Goal: Contribute content: Contribute content

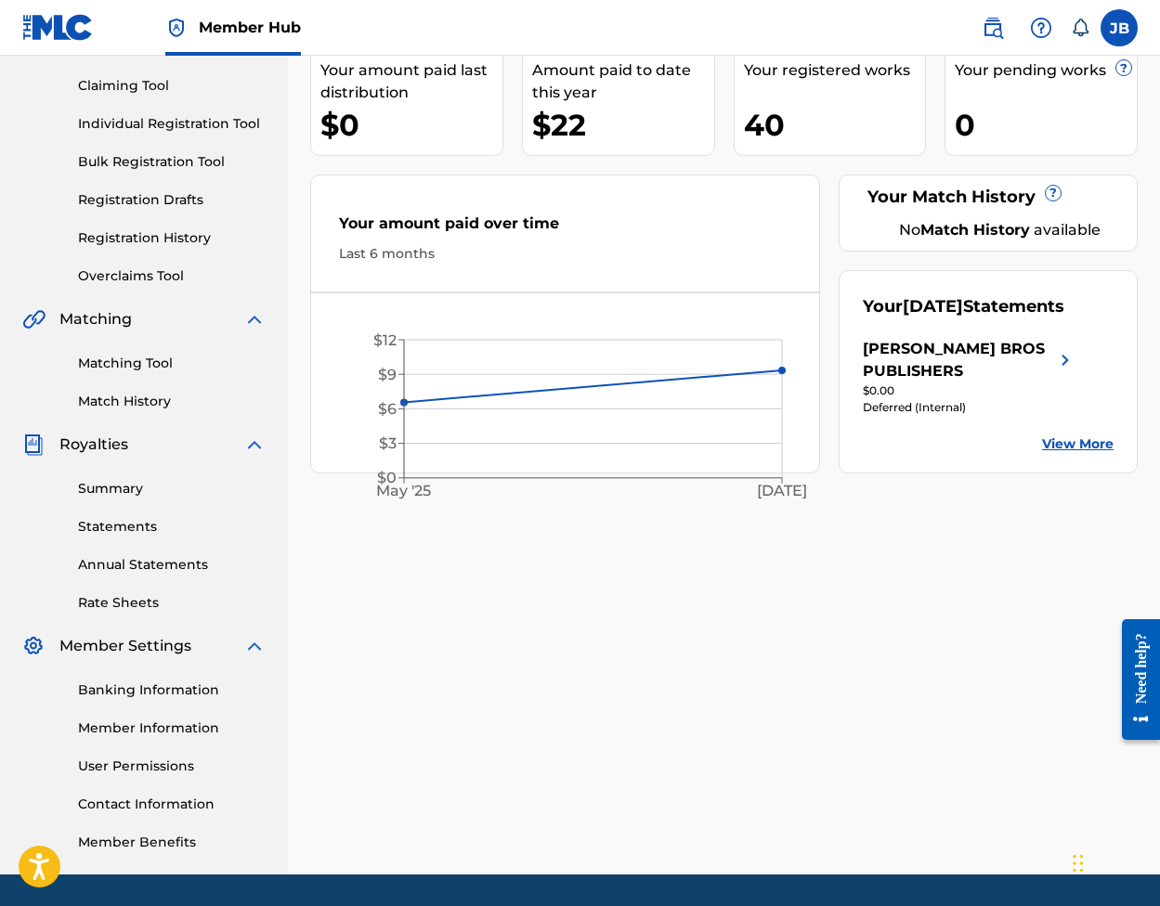
scroll to position [182, 0]
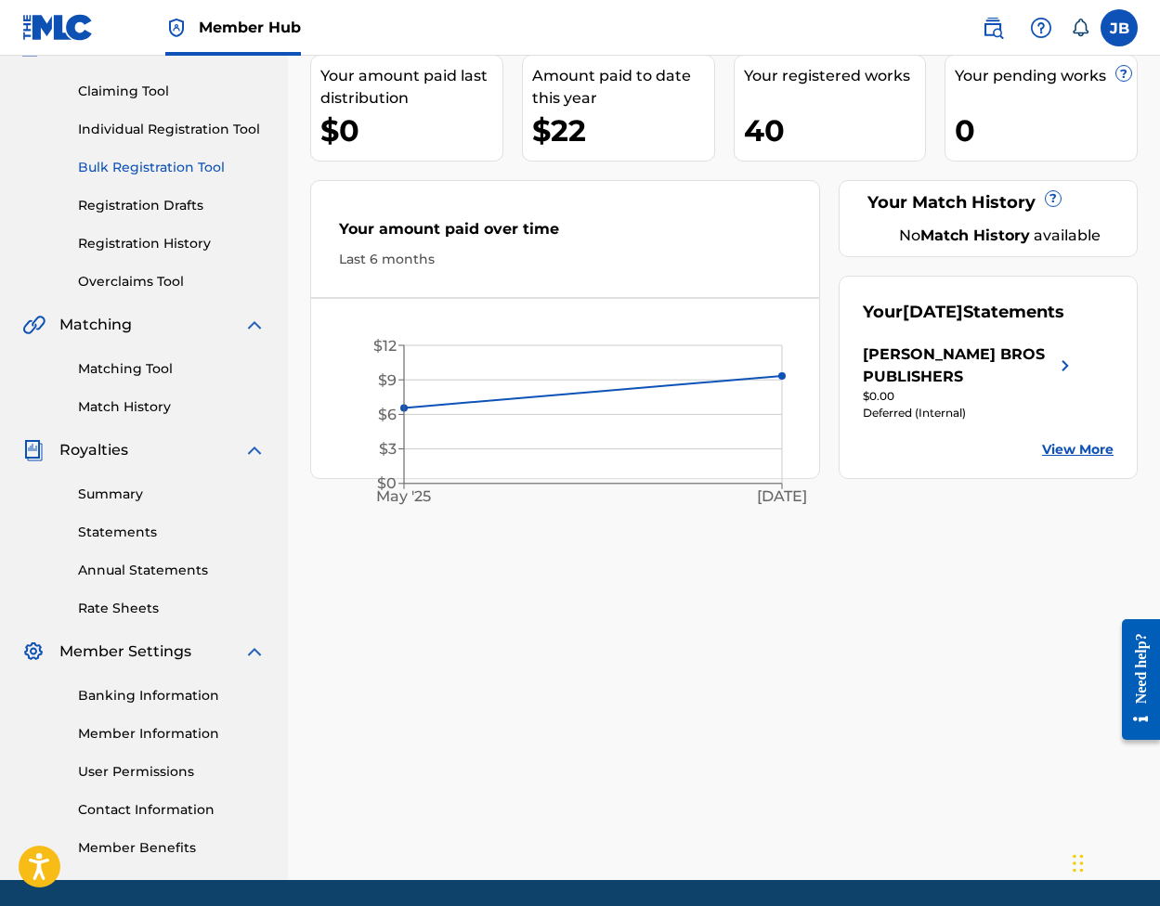
click at [153, 163] on link "Bulk Registration Tool" at bounding box center [172, 168] width 188 height 20
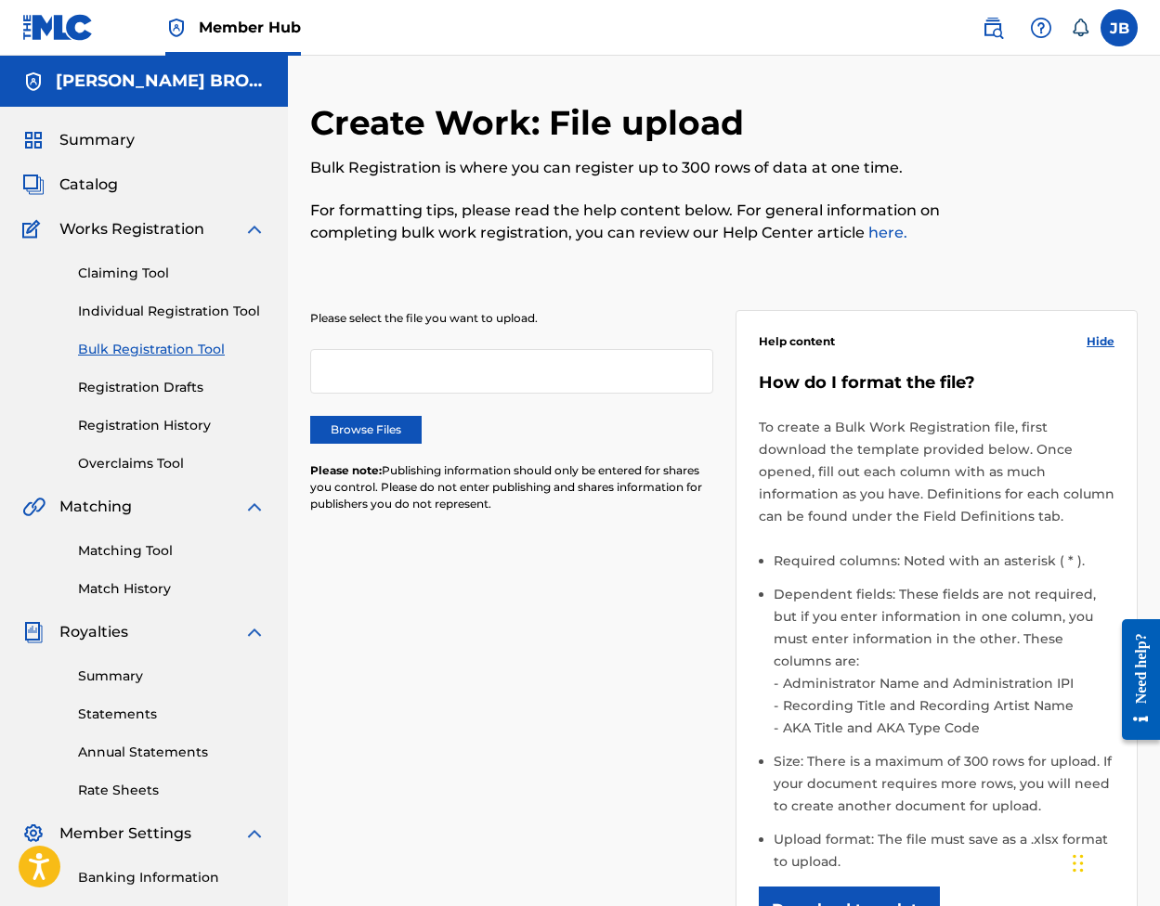
click at [436, 369] on div at bounding box center [511, 371] width 403 height 45
click at [384, 433] on label "Browse Files" at bounding box center [365, 430] width 111 height 28
click at [0, 0] on input "Browse Files" at bounding box center [0, 0] width 0 height 0
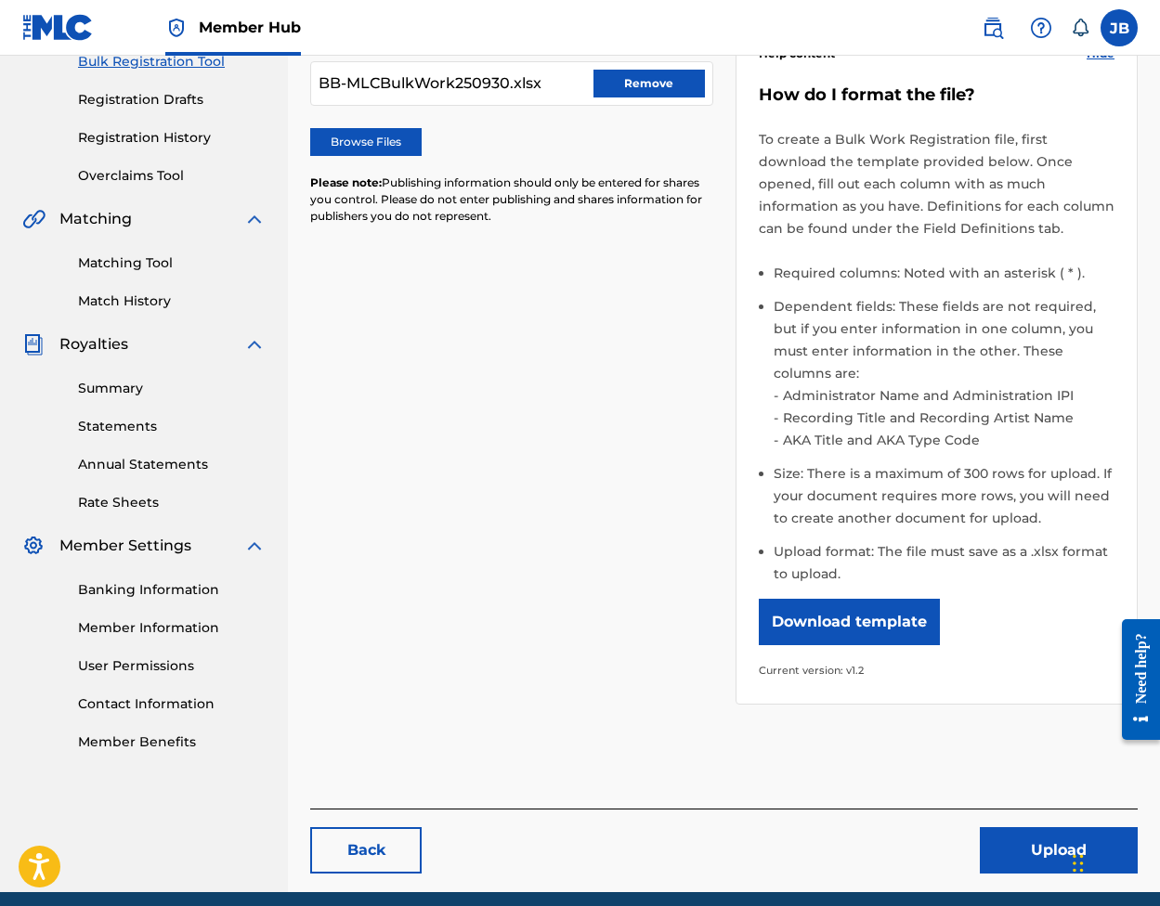
scroll to position [291, 0]
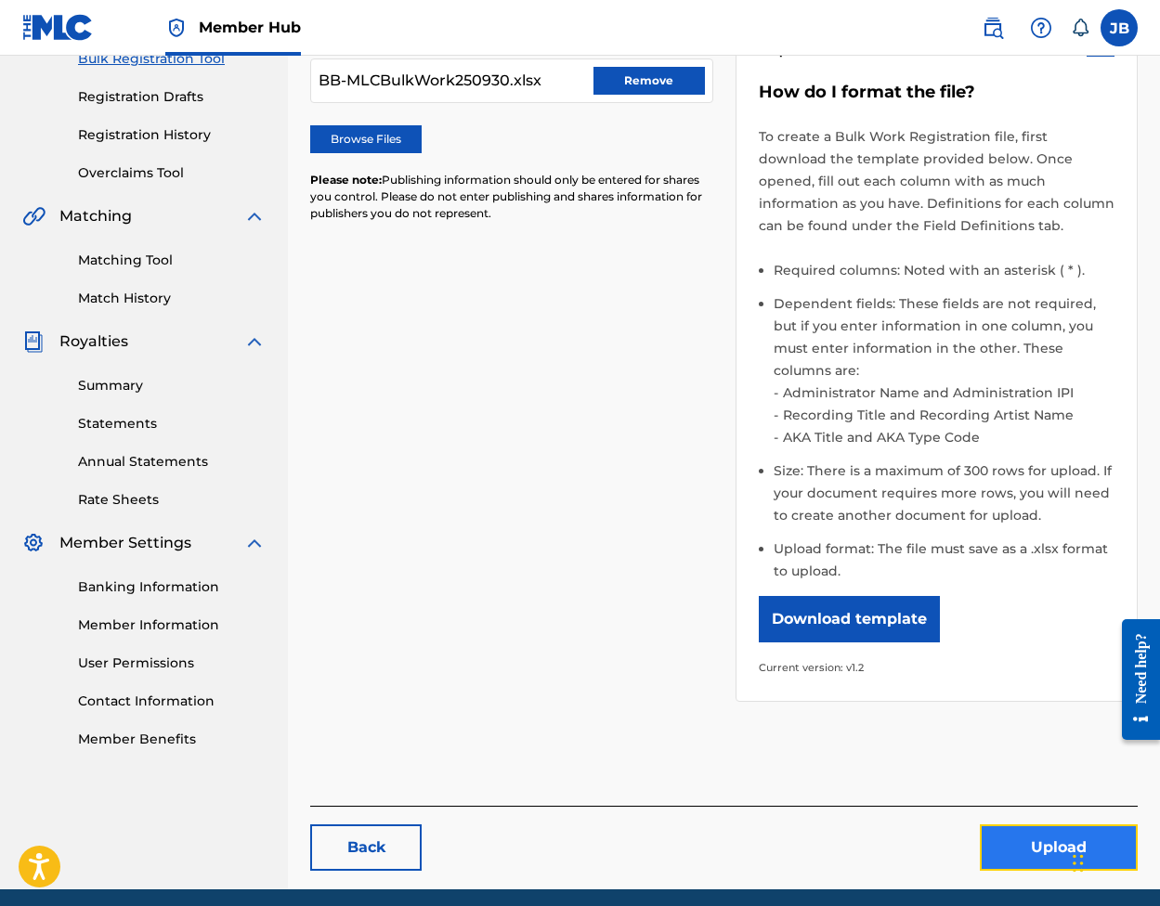
click at [1041, 825] on button "Upload" at bounding box center [1059, 848] width 158 height 46
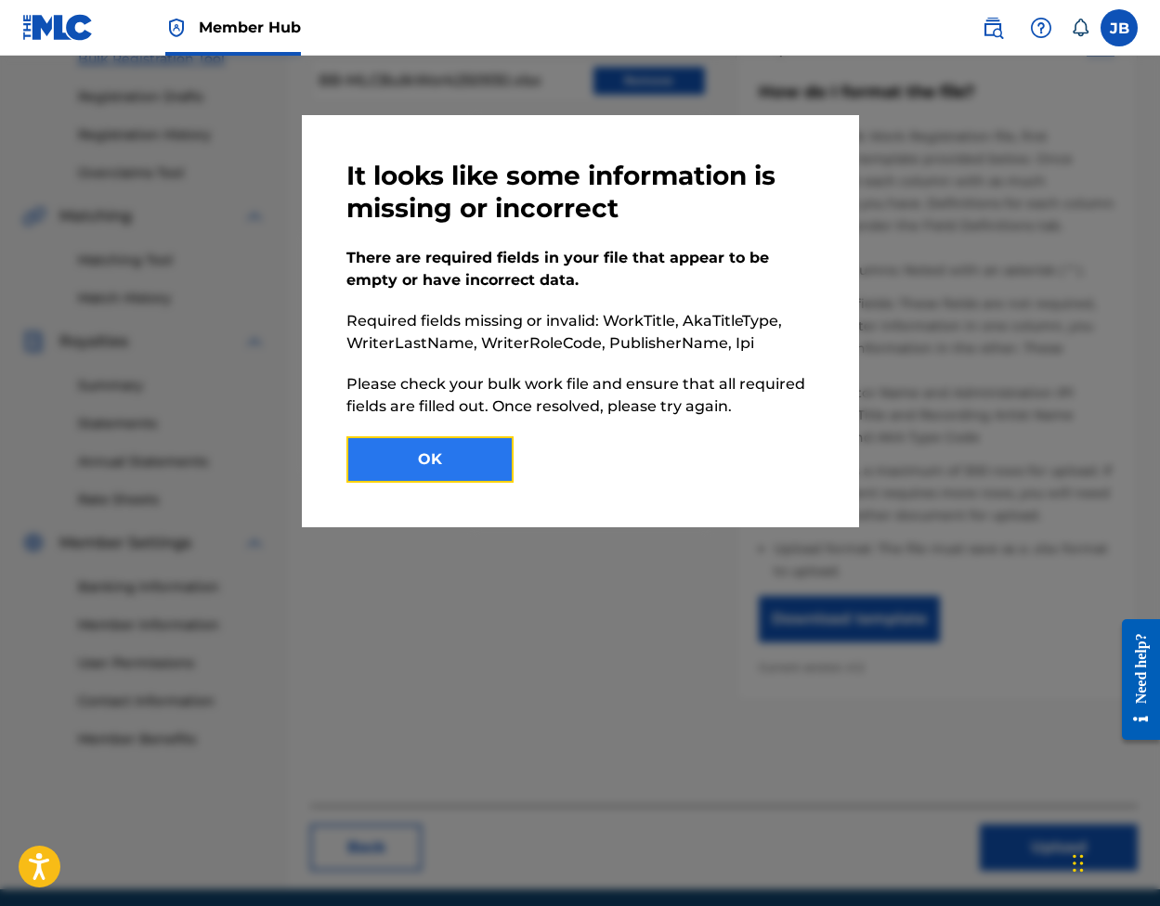
click at [430, 457] on button "OK" at bounding box center [429, 459] width 167 height 46
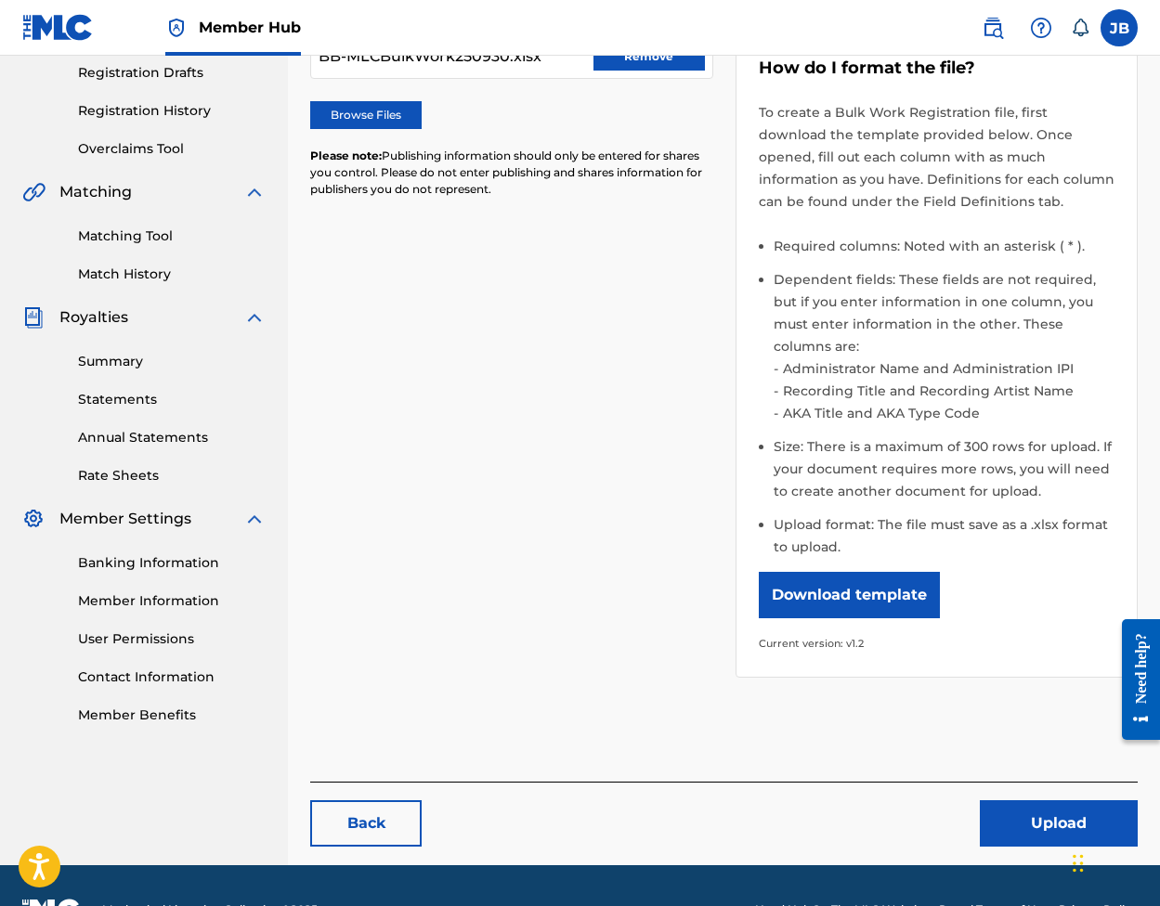
scroll to position [113, 0]
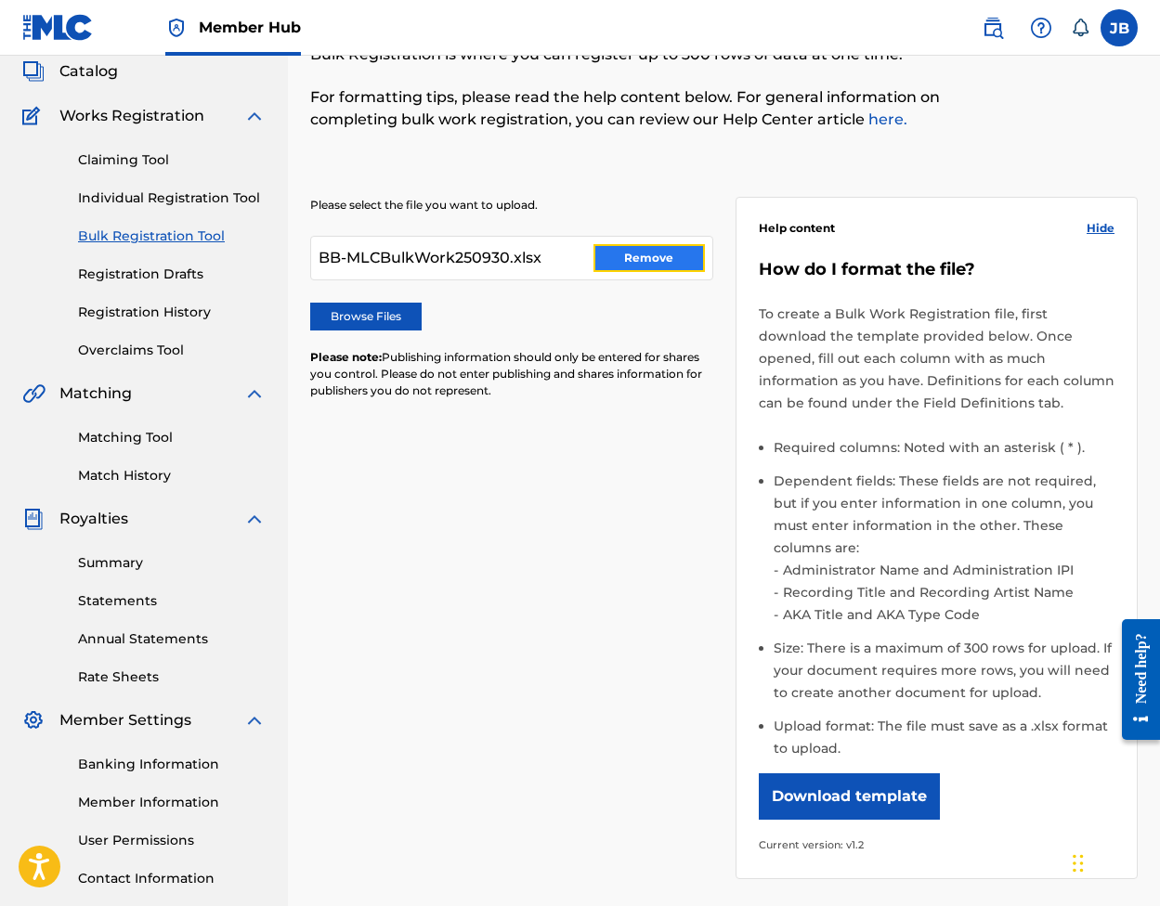
click at [648, 256] on button "Remove" at bounding box center [648, 258] width 111 height 28
click at [365, 311] on label "Browse Files" at bounding box center [365, 317] width 111 height 28
click at [0, 0] on input "Browse Files" at bounding box center [0, 0] width 0 height 0
click at [462, 258] on div at bounding box center [511, 258] width 403 height 45
click at [378, 313] on label "Browse Files" at bounding box center [365, 317] width 111 height 28
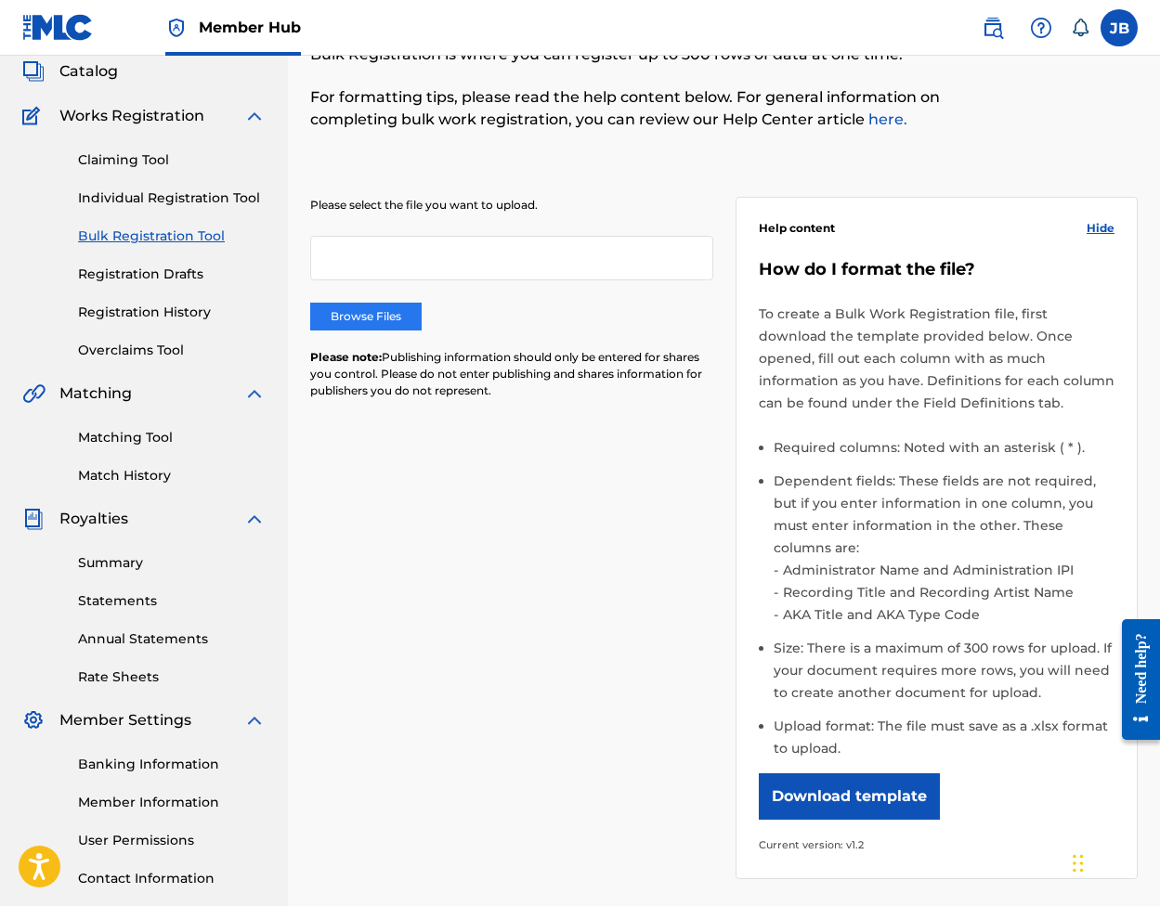
click at [0, 0] on input "Browse Files" at bounding box center [0, 0] width 0 height 0
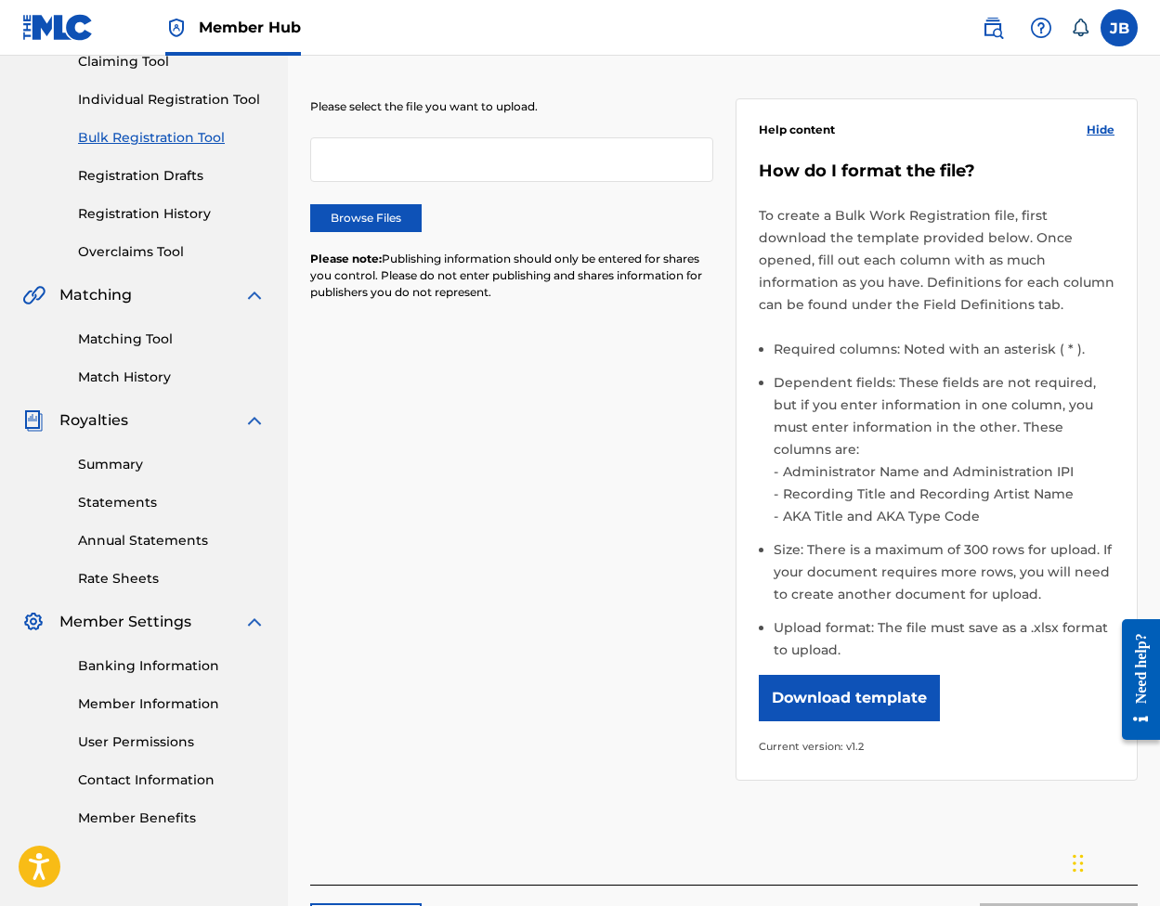
scroll to position [0, 0]
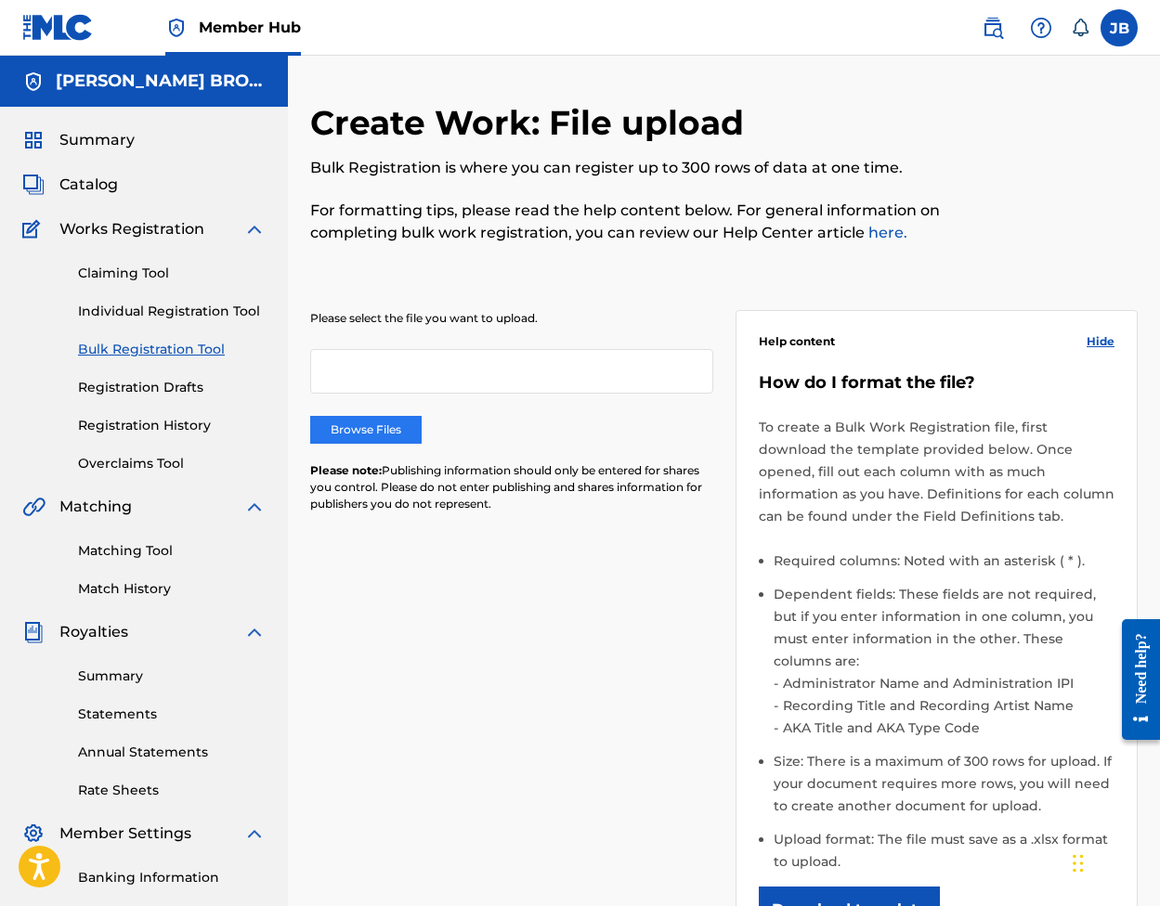
click at [379, 426] on label "Browse Files" at bounding box center [365, 430] width 111 height 28
click at [0, 0] on input "Browse Files" at bounding box center [0, 0] width 0 height 0
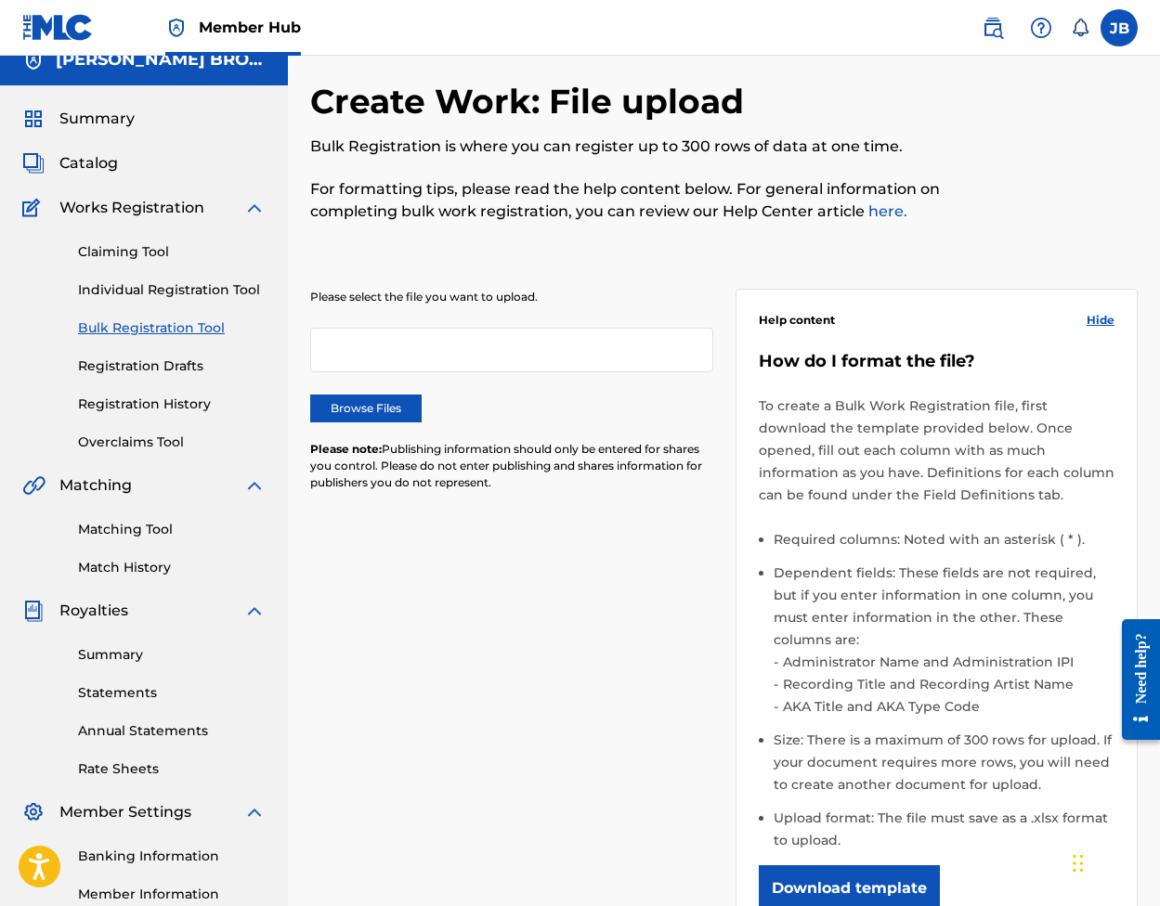
scroll to position [9, 0]
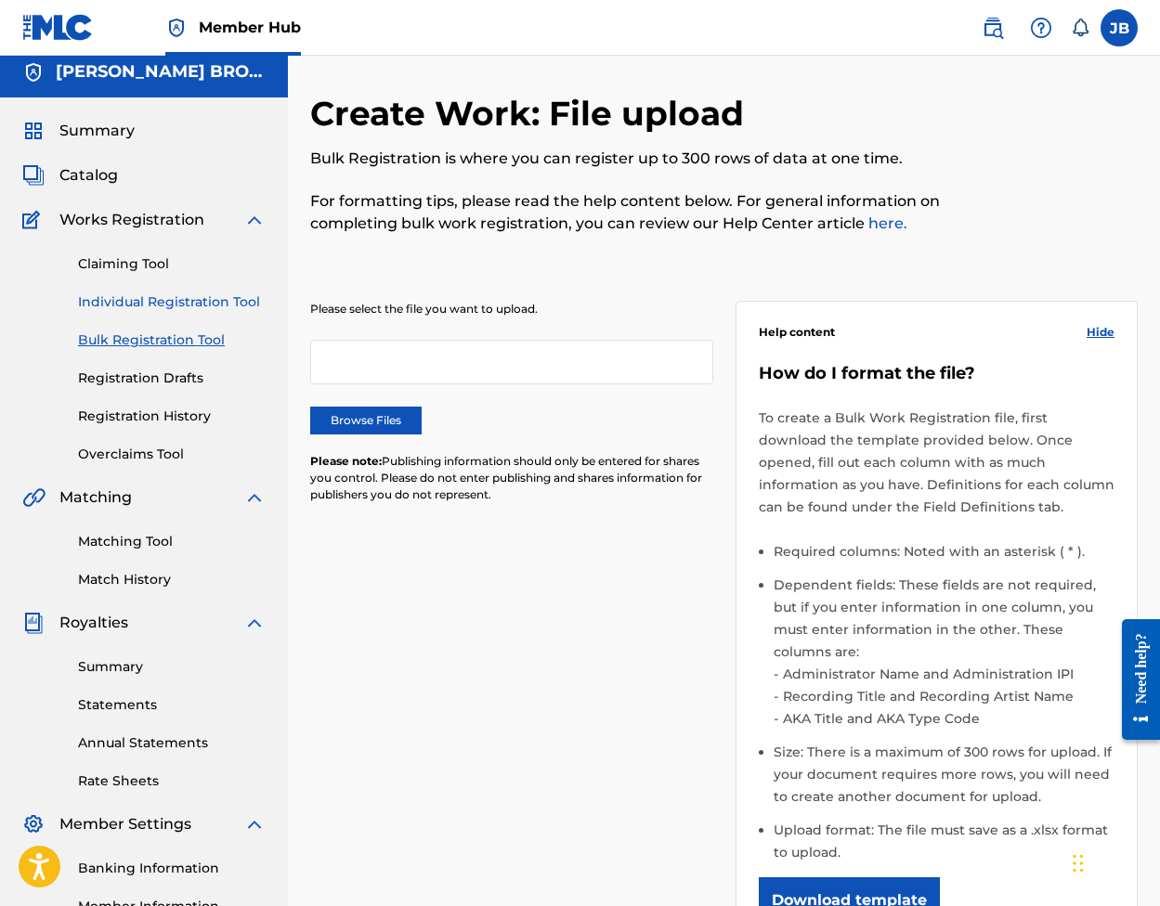
click at [205, 299] on link "Individual Registration Tool" at bounding box center [172, 303] width 188 height 20
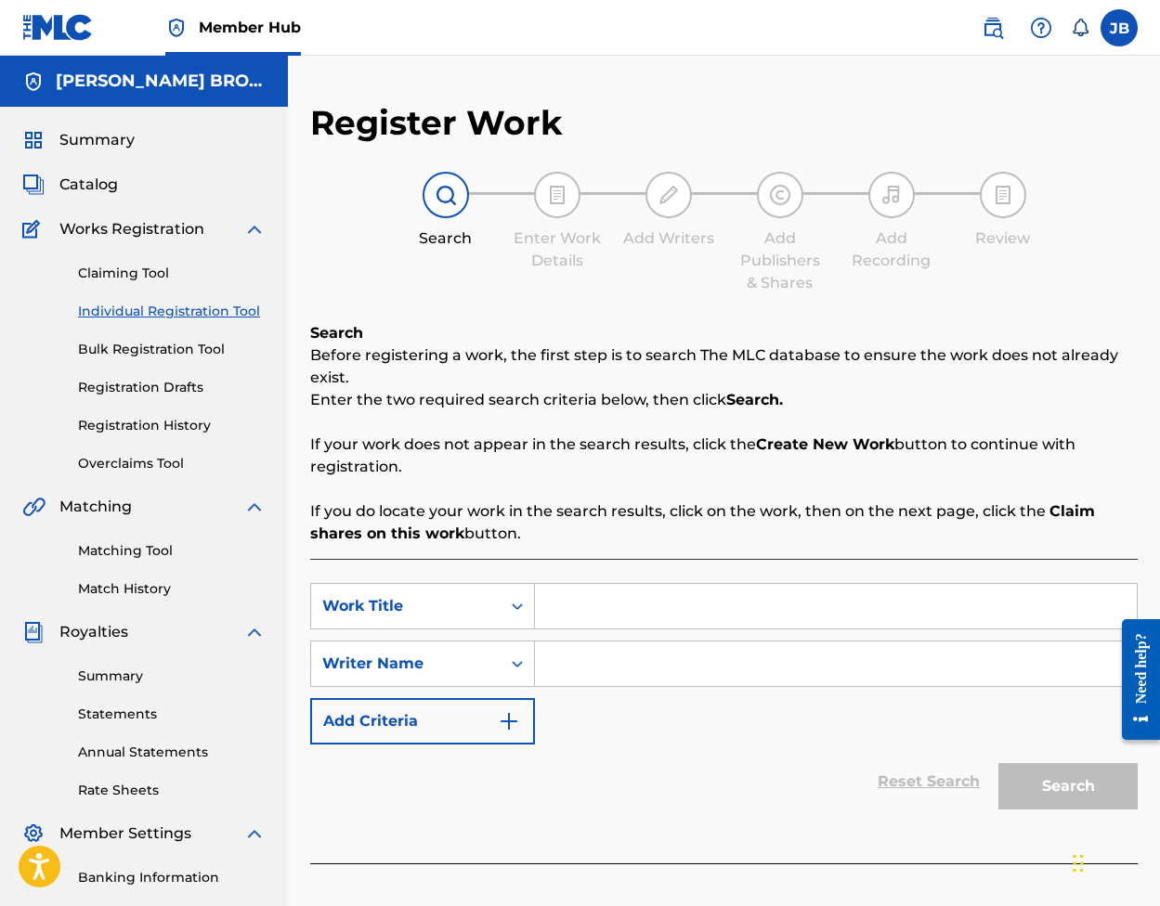
click at [115, 338] on div "Claiming Tool Individual Registration Tool Bulk Registration Tool Registration …" at bounding box center [143, 357] width 243 height 233
click at [125, 347] on link "Bulk Registration Tool" at bounding box center [172, 350] width 188 height 20
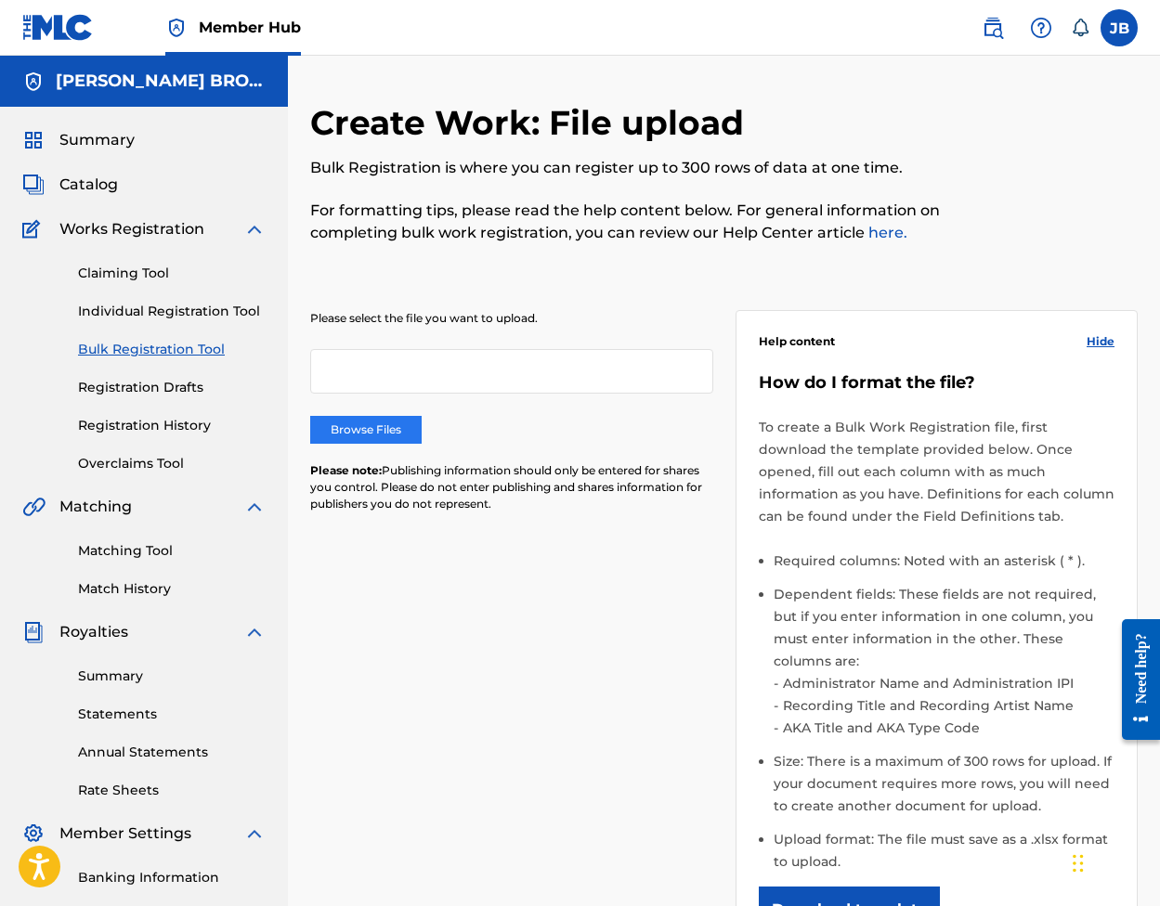
click at [382, 428] on label "Browse Files" at bounding box center [365, 430] width 111 height 28
click at [0, 0] on input "Browse Files" at bounding box center [0, 0] width 0 height 0
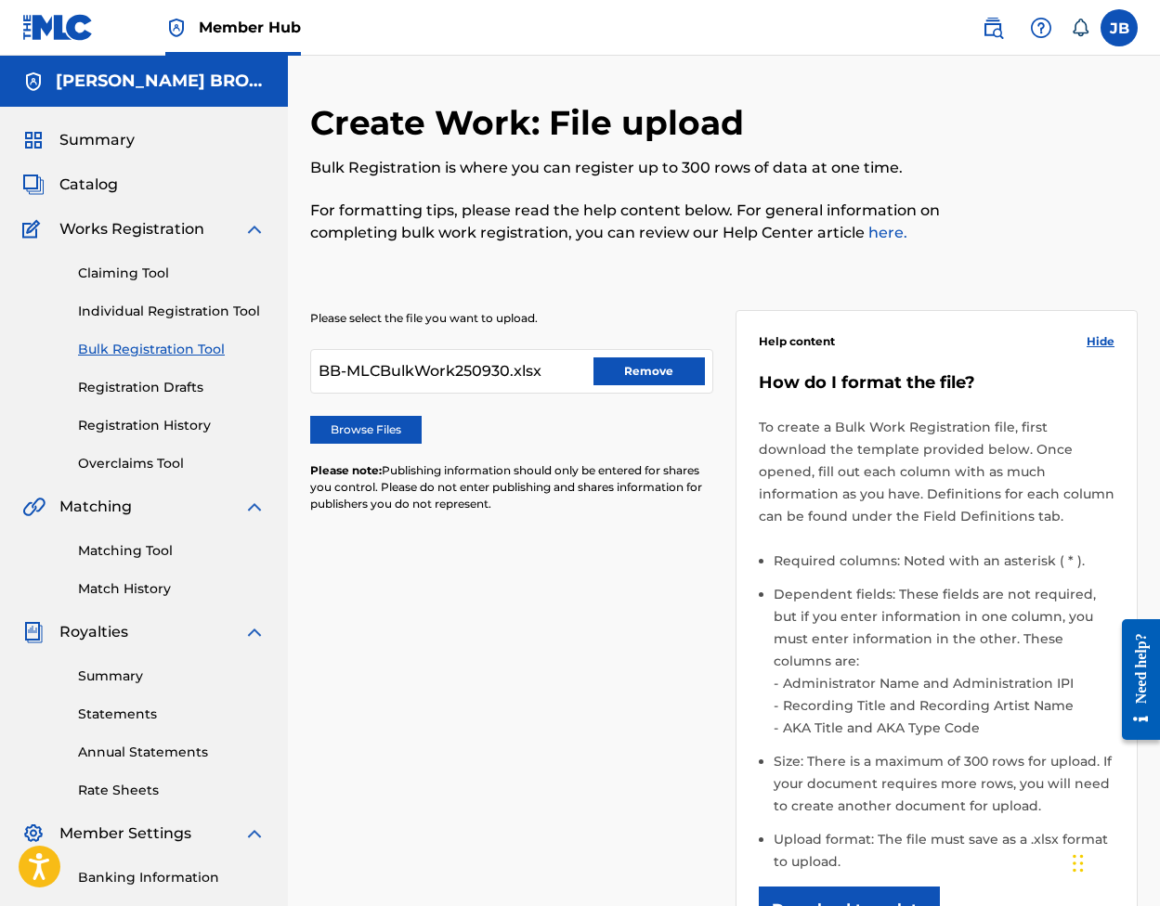
scroll to position [340, 0]
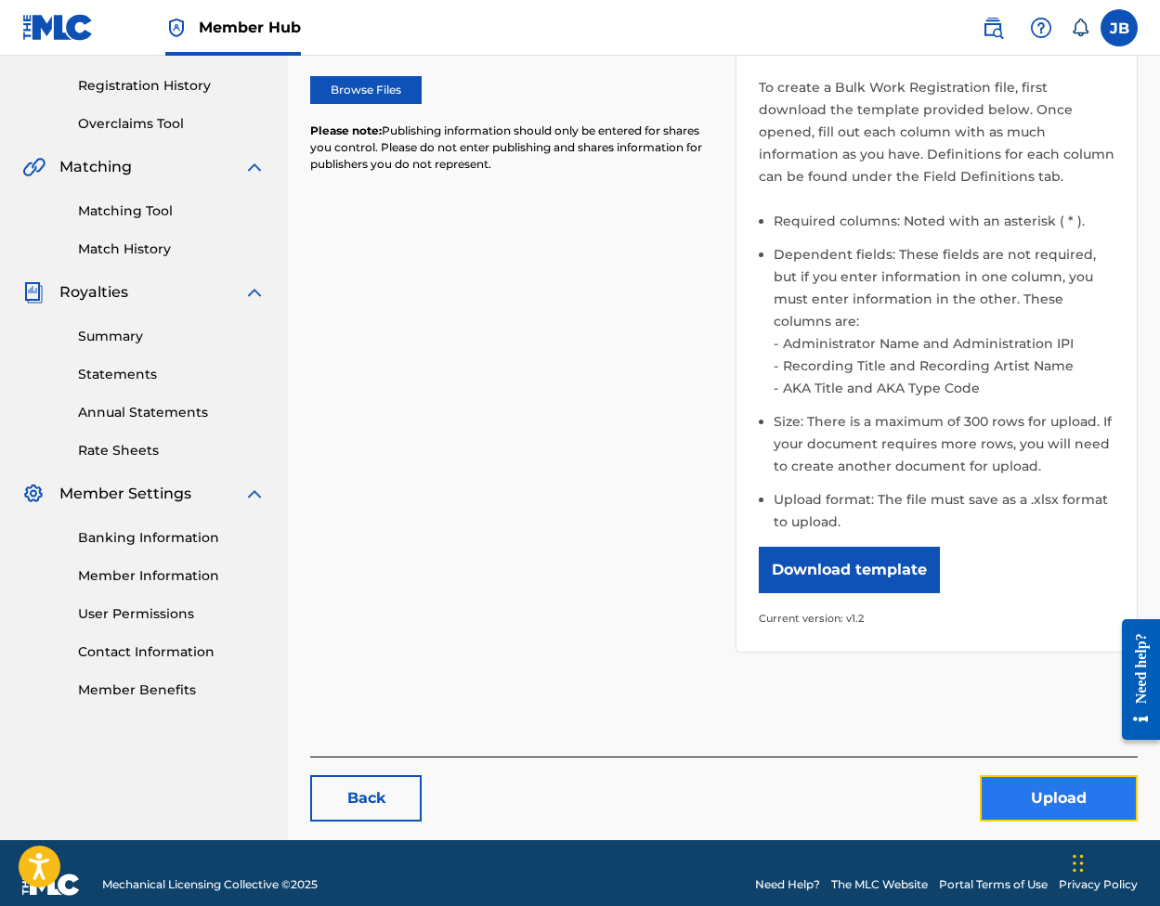
click at [1033, 775] on button "Upload" at bounding box center [1059, 798] width 158 height 46
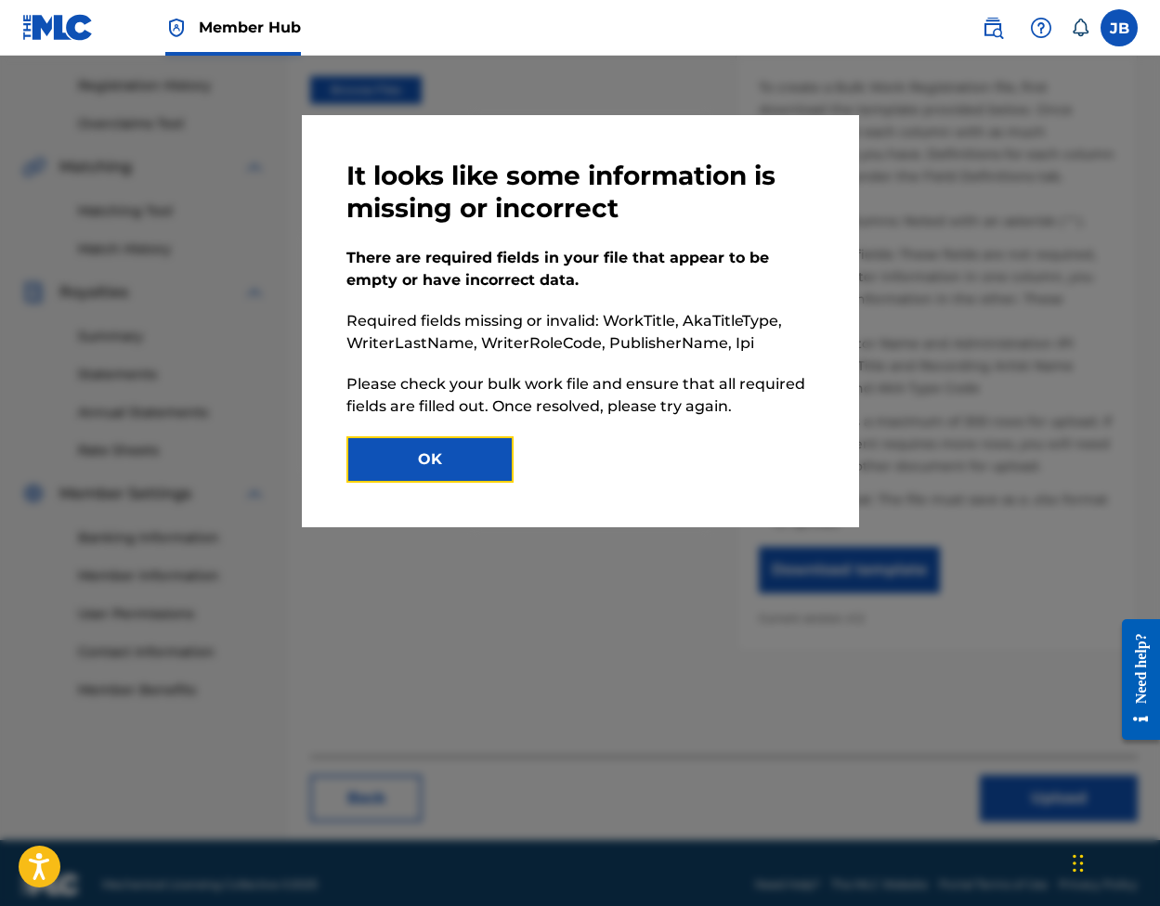
click at [464, 461] on button "OK" at bounding box center [429, 459] width 167 height 46
